Goal: Transaction & Acquisition: Purchase product/service

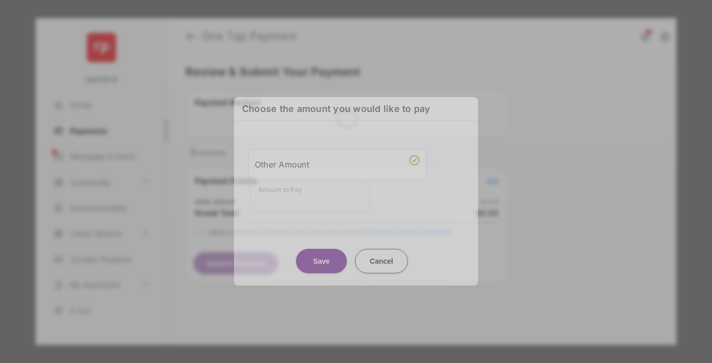
click at [337, 168] on div "Other Amount" at bounding box center [337, 163] width 165 height 17
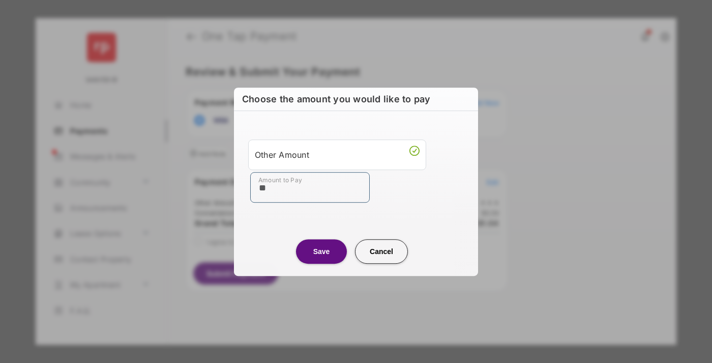
type input "**"
click at [322, 251] on button "Save" at bounding box center [321, 251] width 51 height 24
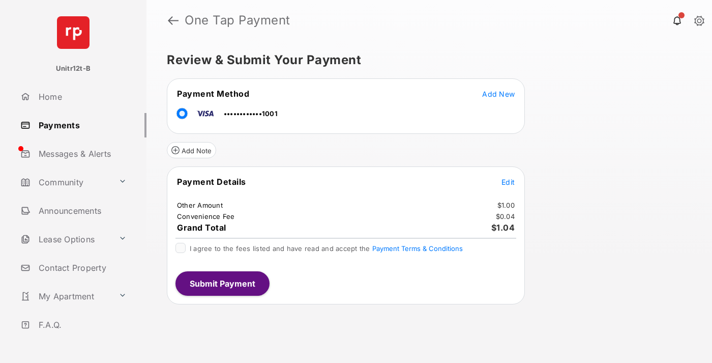
click at [508, 182] on span "Edit" at bounding box center [508, 182] width 13 height 9
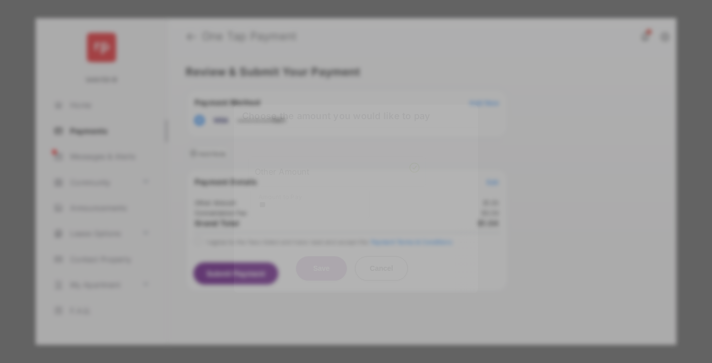
click at [322, 256] on button "Save" at bounding box center [321, 268] width 51 height 24
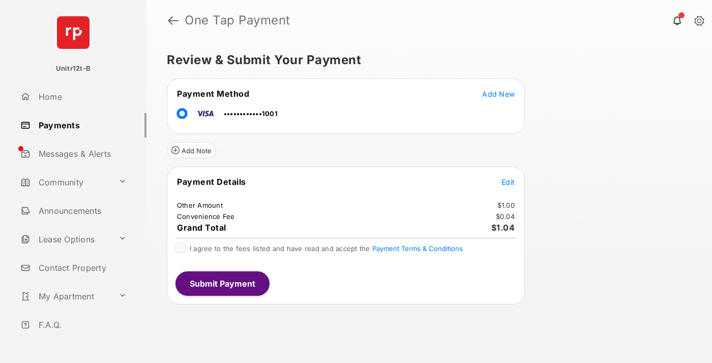
click at [222, 283] on button "Submit Payment" at bounding box center [223, 283] width 94 height 24
